Goal: Task Accomplishment & Management: Complete application form

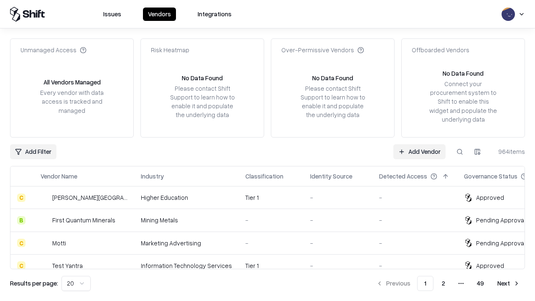
click at [419, 151] on link "Add Vendor" at bounding box center [419, 151] width 52 height 15
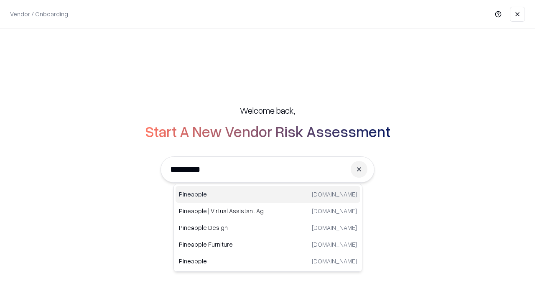
click at [268, 194] on div "Pineapple [DOMAIN_NAME]" at bounding box center [268, 194] width 185 height 17
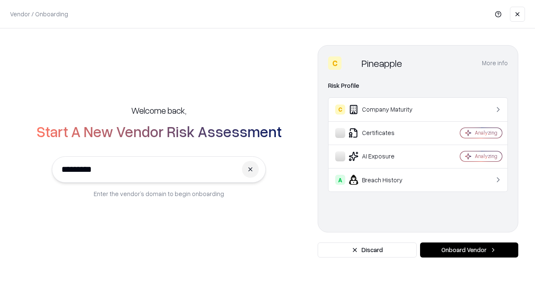
type input "*********"
click at [469, 250] on button "Onboard Vendor" at bounding box center [469, 249] width 98 height 15
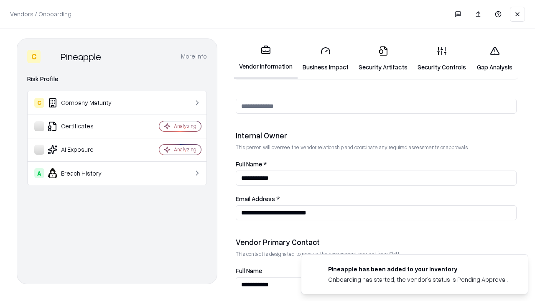
scroll to position [433, 0]
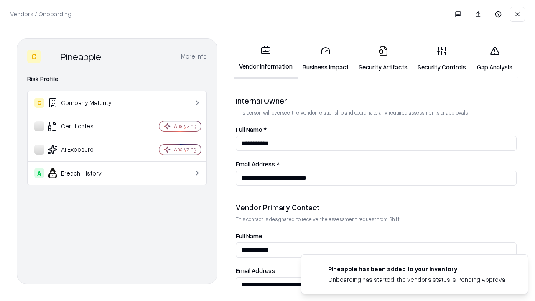
click at [326, 59] on link "Business Impact" at bounding box center [326, 58] width 56 height 39
click at [383, 59] on link "Security Artifacts" at bounding box center [383, 58] width 59 height 39
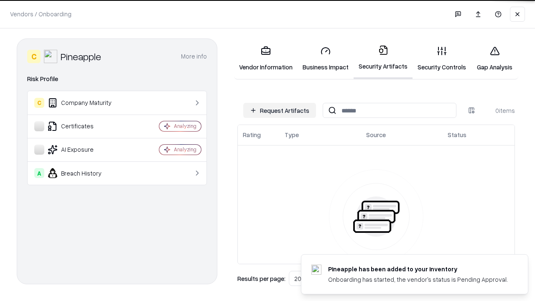
click at [280, 110] on button "Request Artifacts" at bounding box center [279, 110] width 73 height 15
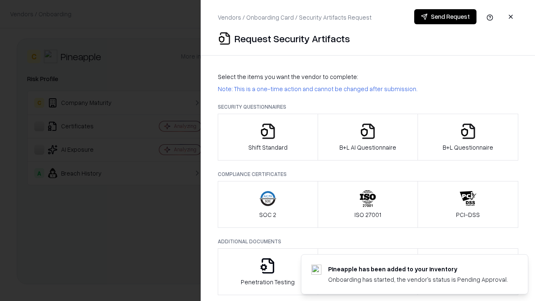
click at [268, 137] on icon "button" at bounding box center [268, 131] width 17 height 17
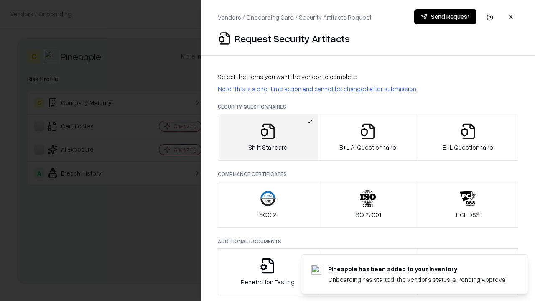
click at [445, 17] on button "Send Request" at bounding box center [445, 16] width 62 height 15
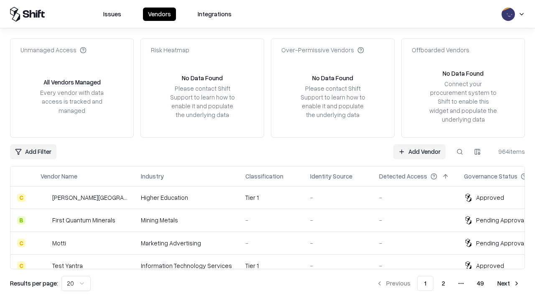
click at [460, 151] on button at bounding box center [459, 151] width 15 height 15
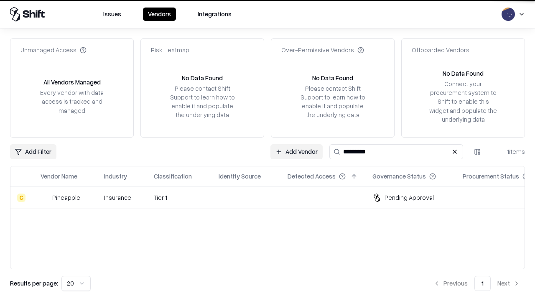
type input "*********"
click at [273, 197] on div "-" at bounding box center [247, 197] width 56 height 9
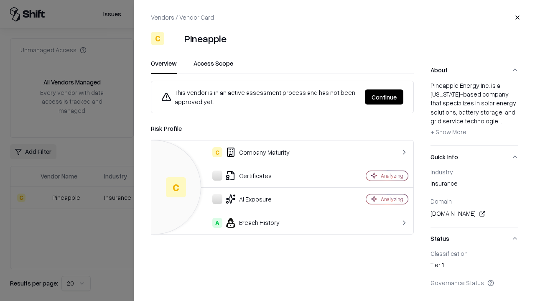
click at [384, 97] on button "Continue" at bounding box center [384, 96] width 38 height 15
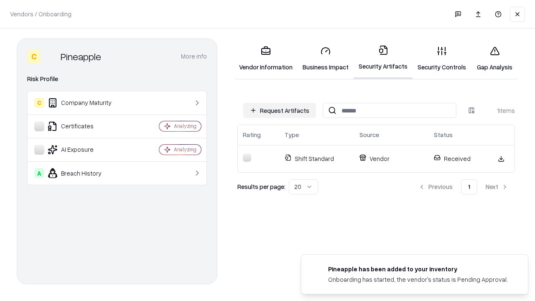
click at [442, 59] on link "Security Controls" at bounding box center [442, 58] width 59 height 39
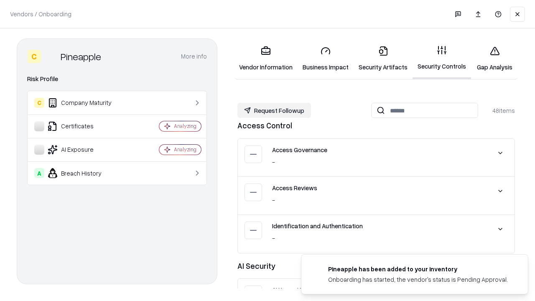
click at [274, 110] on button "Request Followup" at bounding box center [274, 110] width 74 height 15
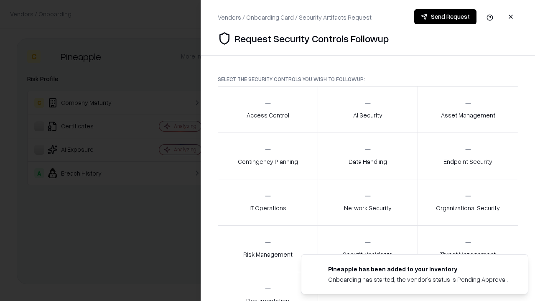
click at [268, 110] on div "Access Control" at bounding box center [268, 109] width 43 height 20
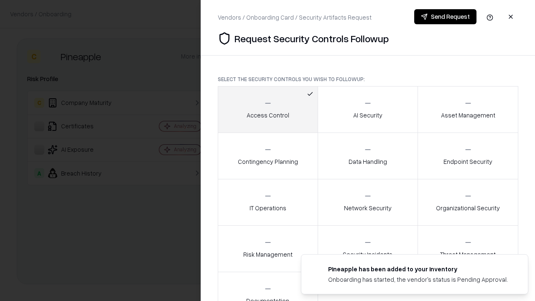
click at [445, 17] on button "Send Request" at bounding box center [445, 16] width 62 height 15
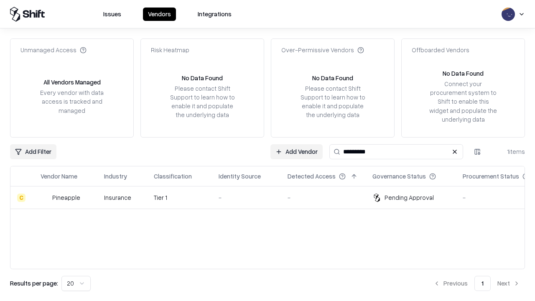
type input "*********"
click at [273, 197] on div "-" at bounding box center [247, 197] width 56 height 9
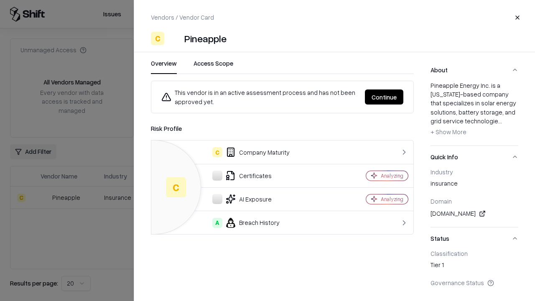
click at [384, 97] on button "Continue" at bounding box center [384, 96] width 38 height 15
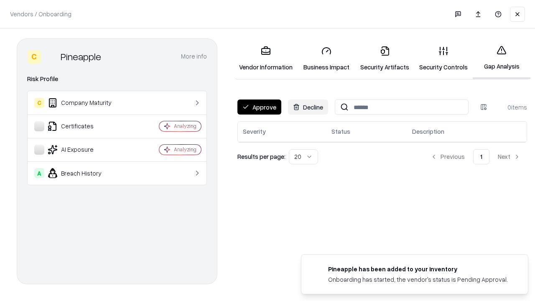
click at [259, 107] on button "Approve" at bounding box center [259, 106] width 44 height 15
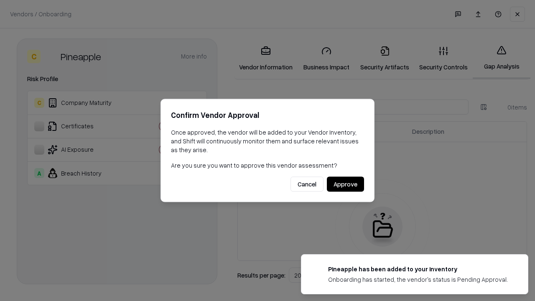
click at [345, 184] on button "Approve" at bounding box center [345, 184] width 37 height 15
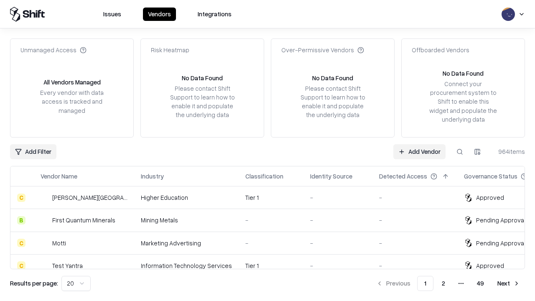
type input "*********"
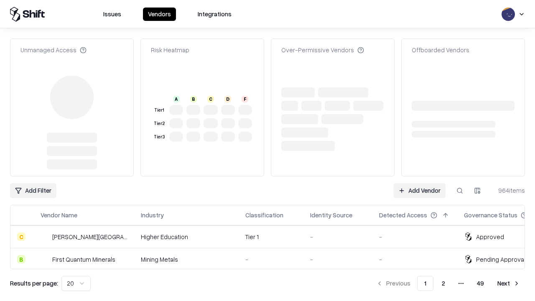
click at [419, 183] on link "Add Vendor" at bounding box center [419, 190] width 52 height 15
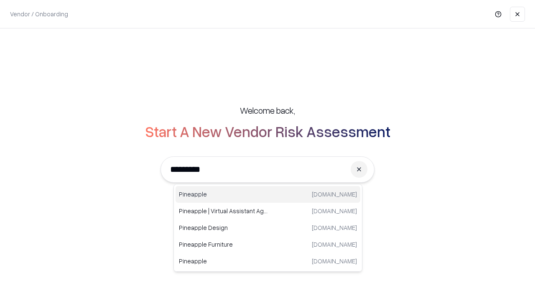
click at [268, 194] on div "Pineapple [DOMAIN_NAME]" at bounding box center [268, 194] width 185 height 17
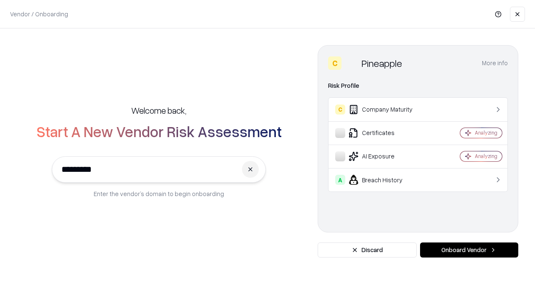
type input "*********"
click at [469, 250] on button "Onboard Vendor" at bounding box center [469, 249] width 98 height 15
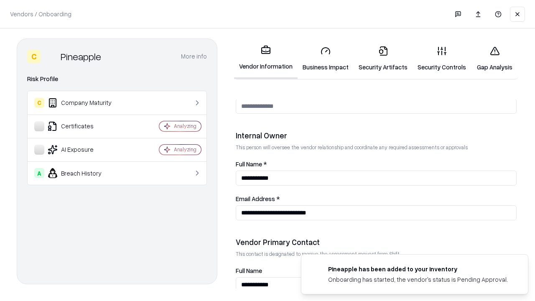
scroll to position [433, 0]
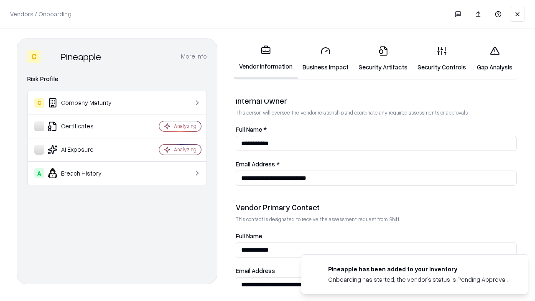
click at [494, 59] on link "Gap Analysis" at bounding box center [494, 58] width 47 height 39
